Goal: Information Seeking & Learning: Check status

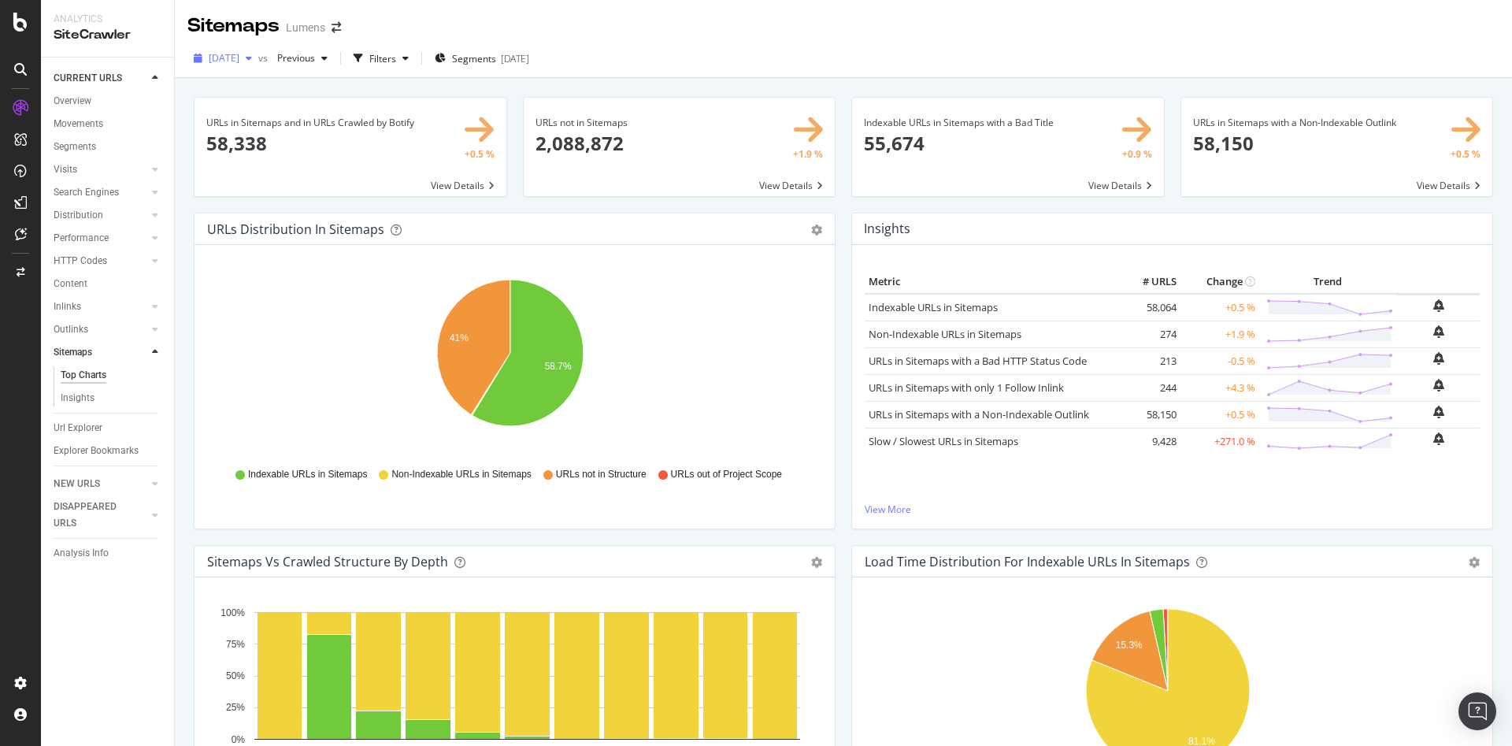
click at [229, 62] on span "[DATE]" at bounding box center [224, 57] width 31 height 13
click at [742, 26] on div "Sitemaps Lumens" at bounding box center [843, 19] width 1337 height 39
